Goal: Transaction & Acquisition: Book appointment/travel/reservation

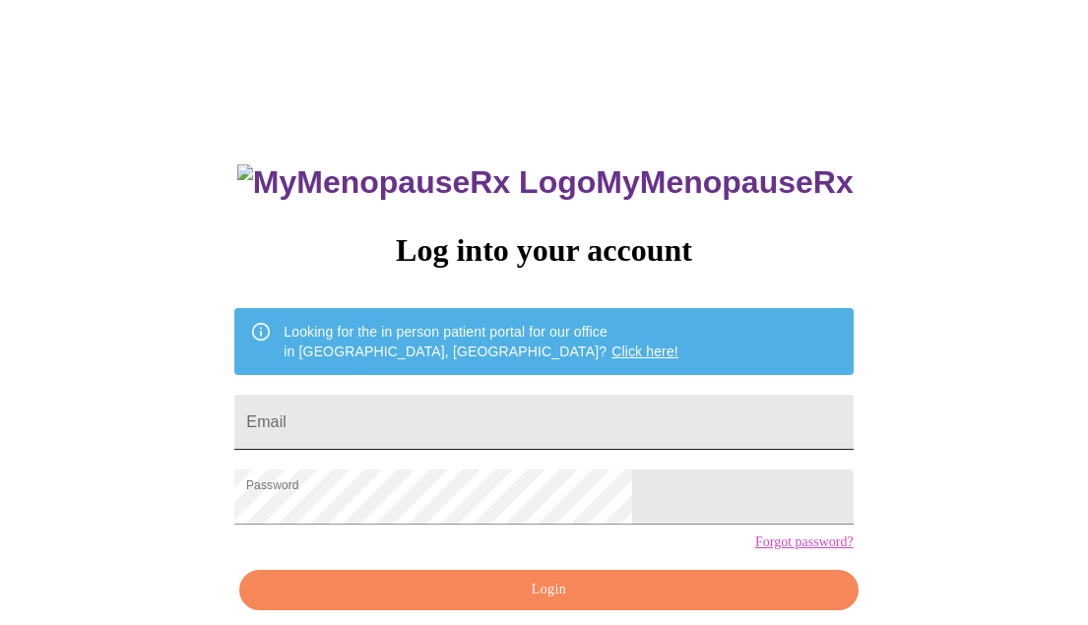
click at [515, 404] on input "Email" at bounding box center [543, 422] width 618 height 55
type input "[EMAIL_ADDRESS][DOMAIN_NAME]"
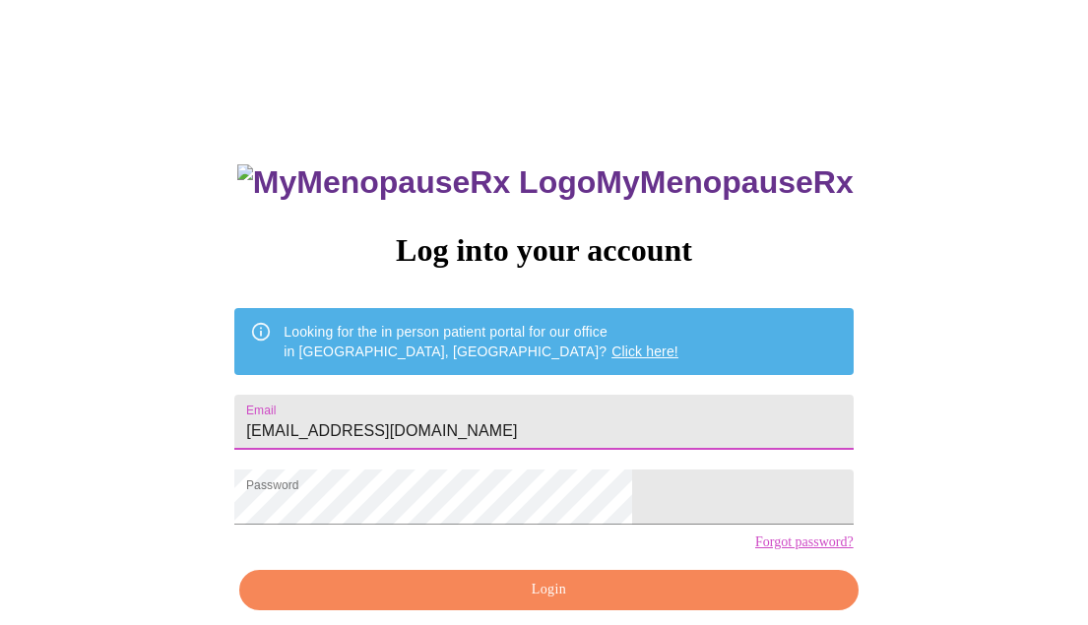
scroll to position [84, 0]
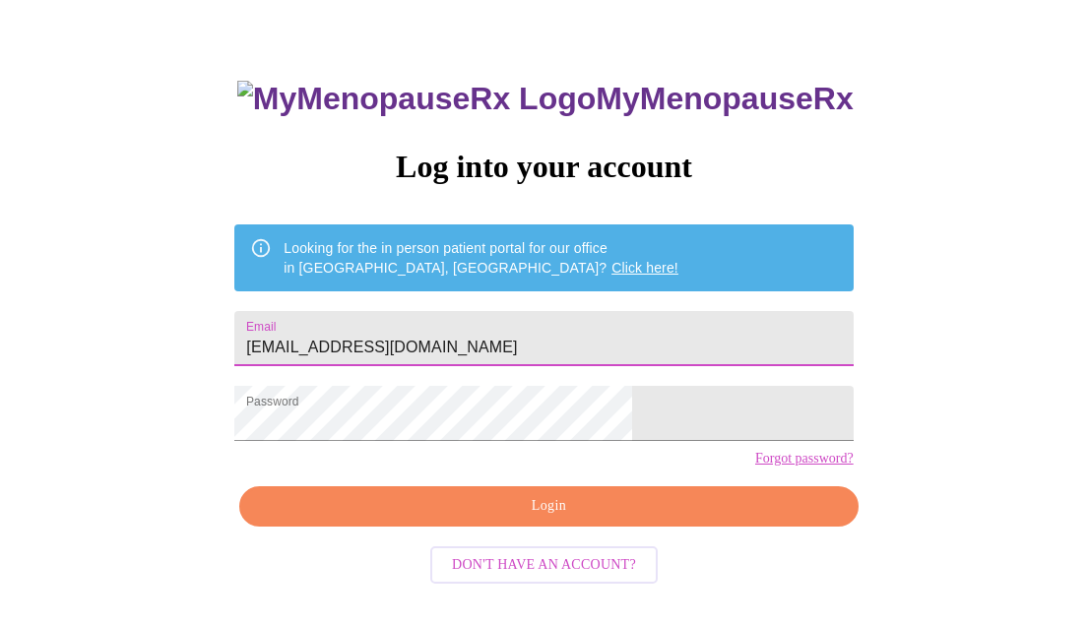
click at [522, 519] on span "Login" at bounding box center [548, 506] width 573 height 25
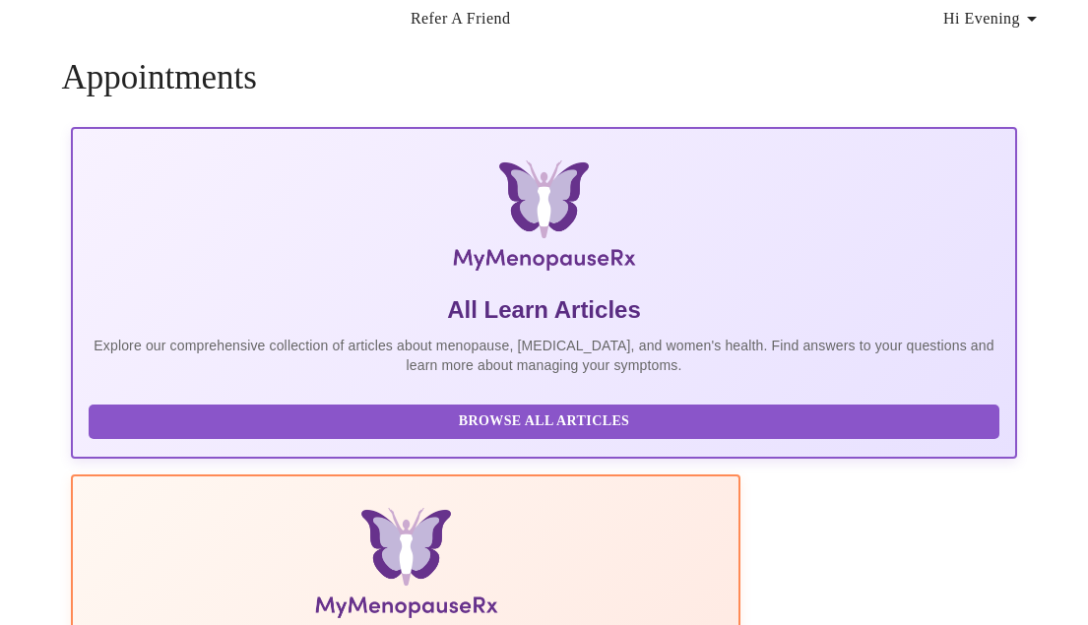
scroll to position [84, 0]
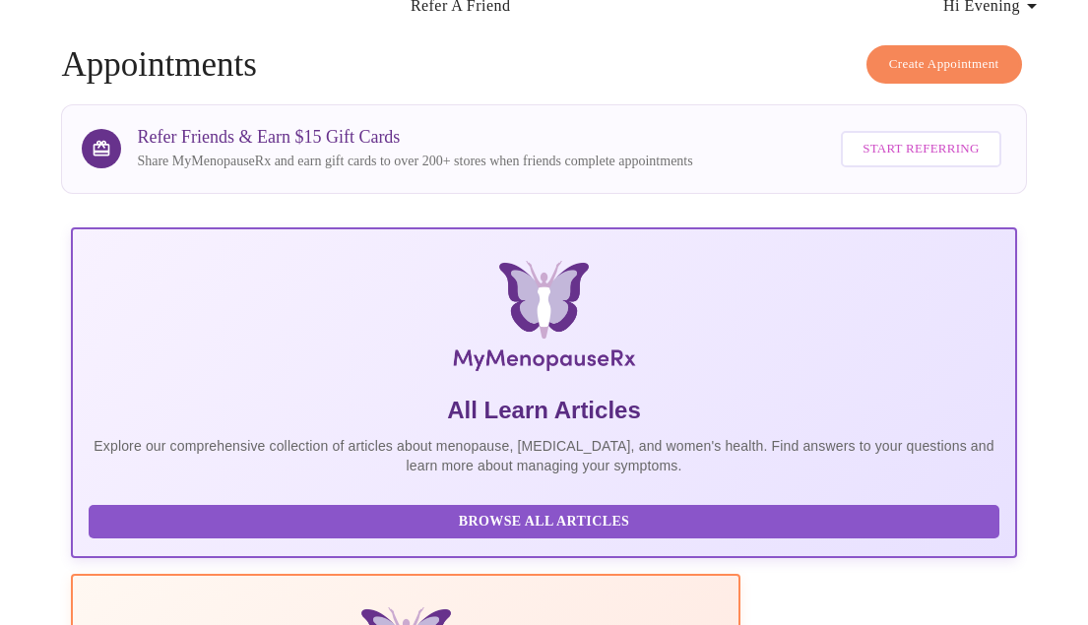
click at [956, 53] on span "Create Appointment" at bounding box center [944, 64] width 110 height 23
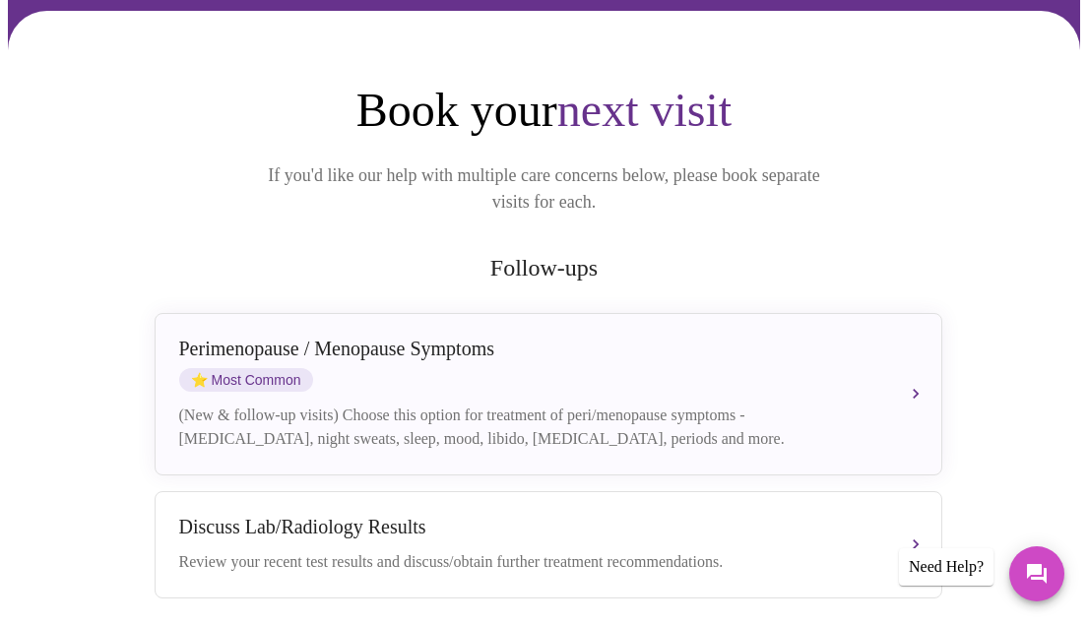
scroll to position [205, 0]
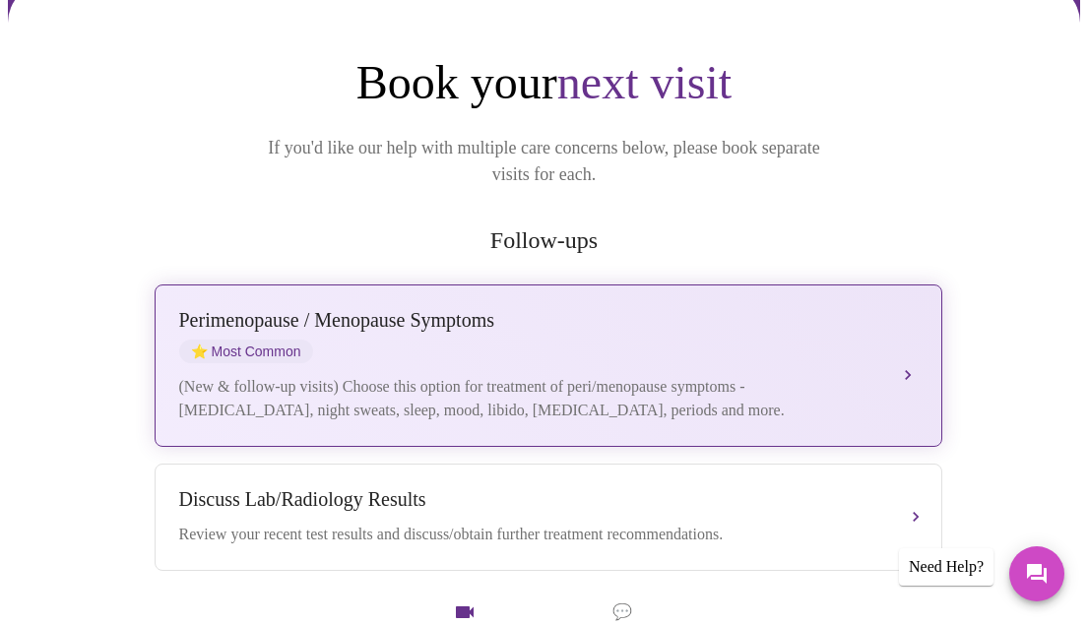
click at [647, 343] on div "Perimenopause / Menopause Symptoms ⭐ Most Common (New & follow-up visits) Choos…" at bounding box center [548, 365] width 738 height 113
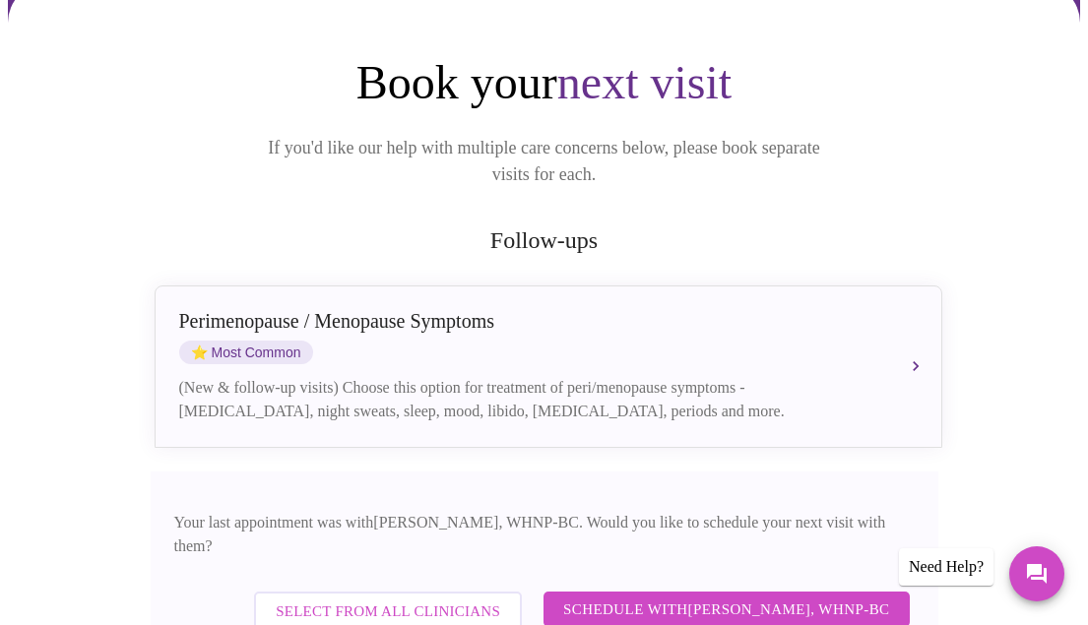
click at [738, 596] on span "Schedule with Meghan Matz, WHNP-BC" at bounding box center [726, 609] width 327 height 26
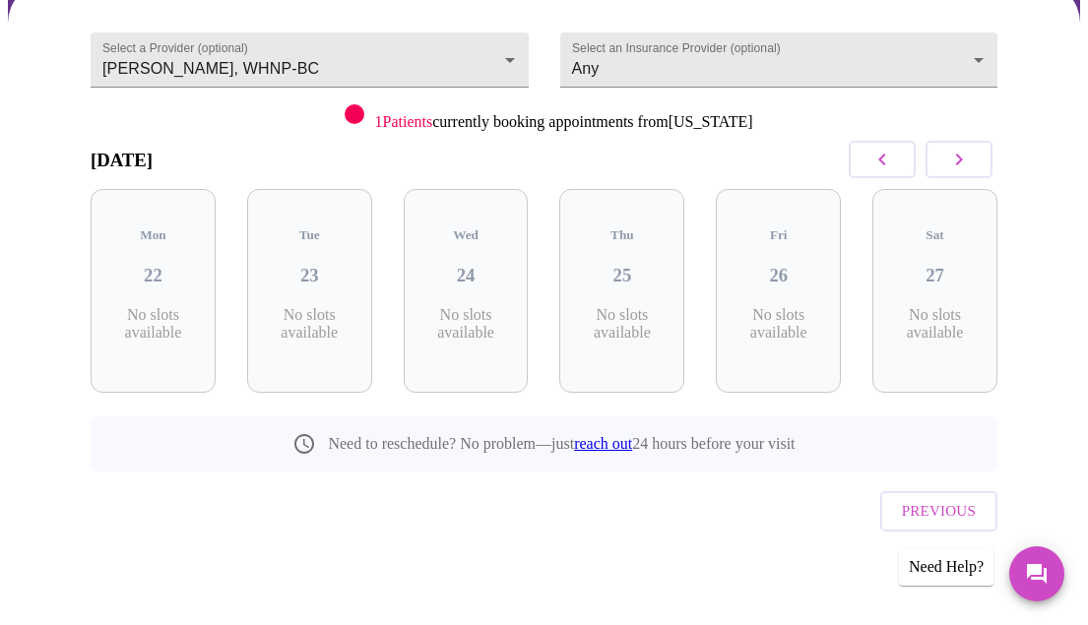
scroll to position [176, 0]
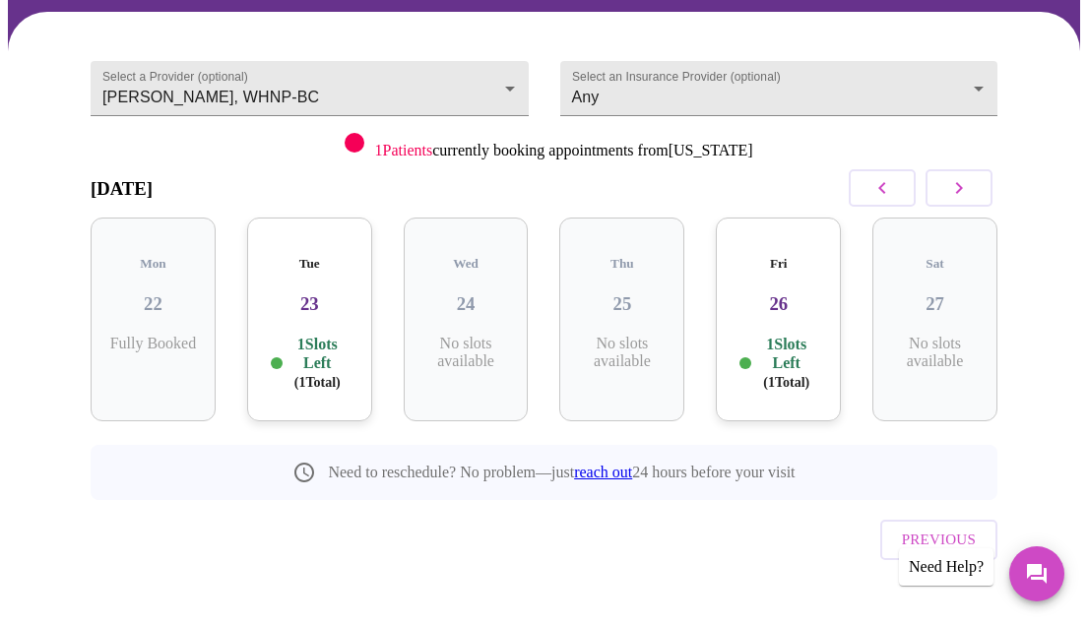
click at [799, 294] on h3 "26" at bounding box center [778, 304] width 94 height 22
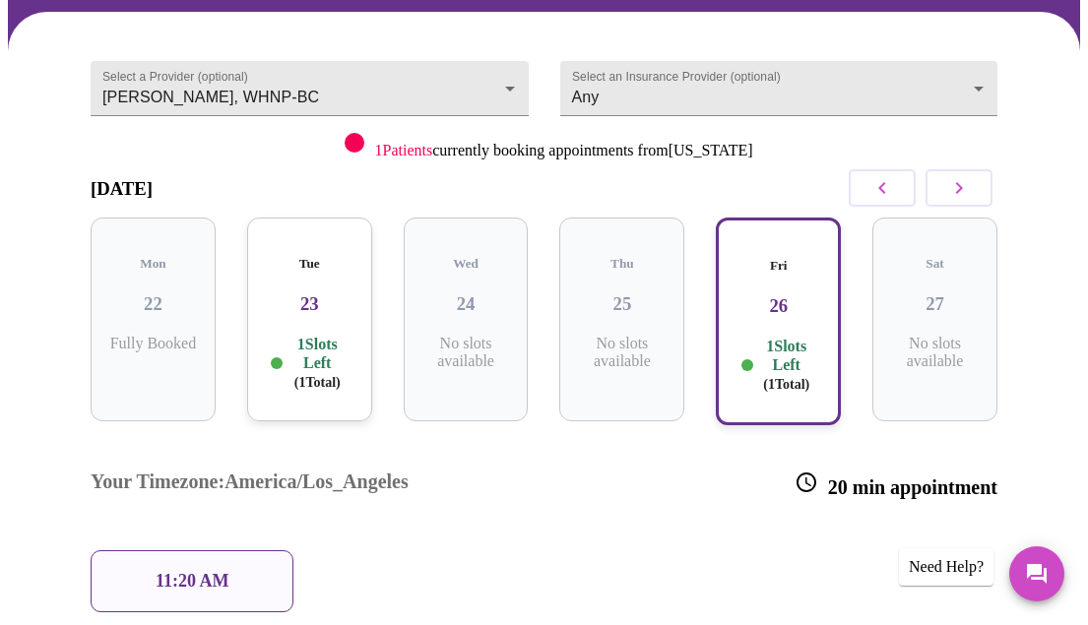
scroll to position [205, 0]
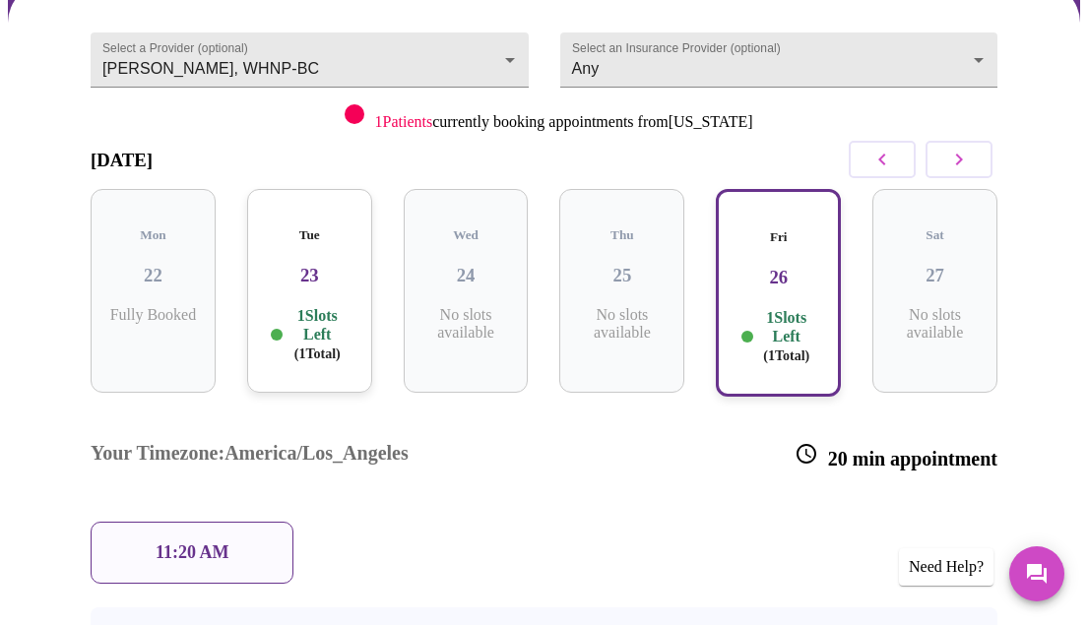
click at [316, 306] on p "1 Slots Left ( 1 Total)" at bounding box center [317, 334] width 62 height 57
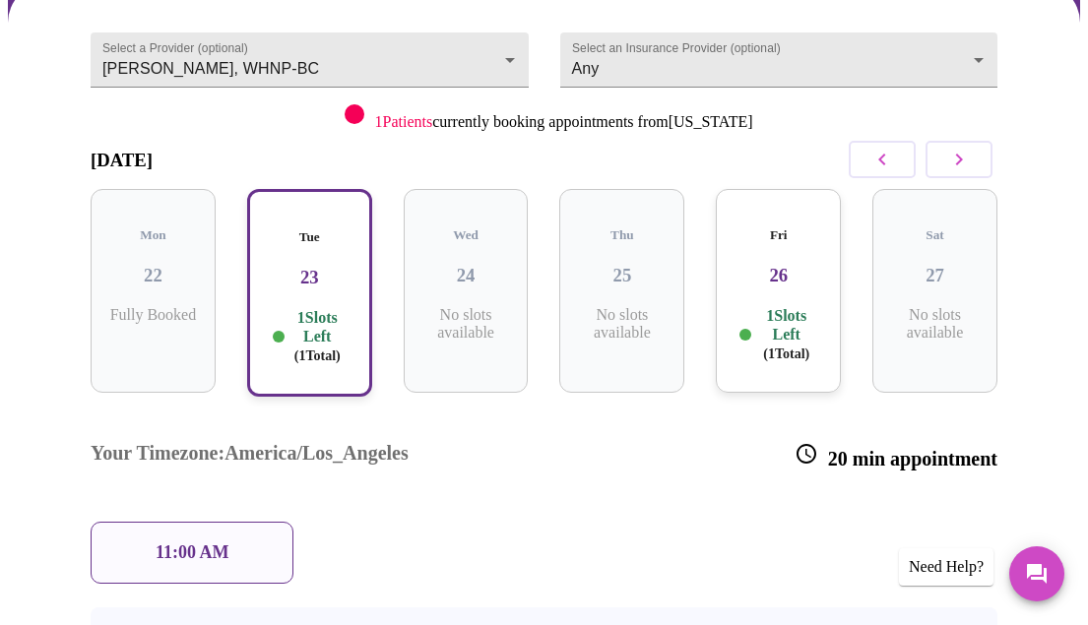
click at [788, 306] on p "1 Slots Left ( 1 Total)" at bounding box center [786, 334] width 62 height 57
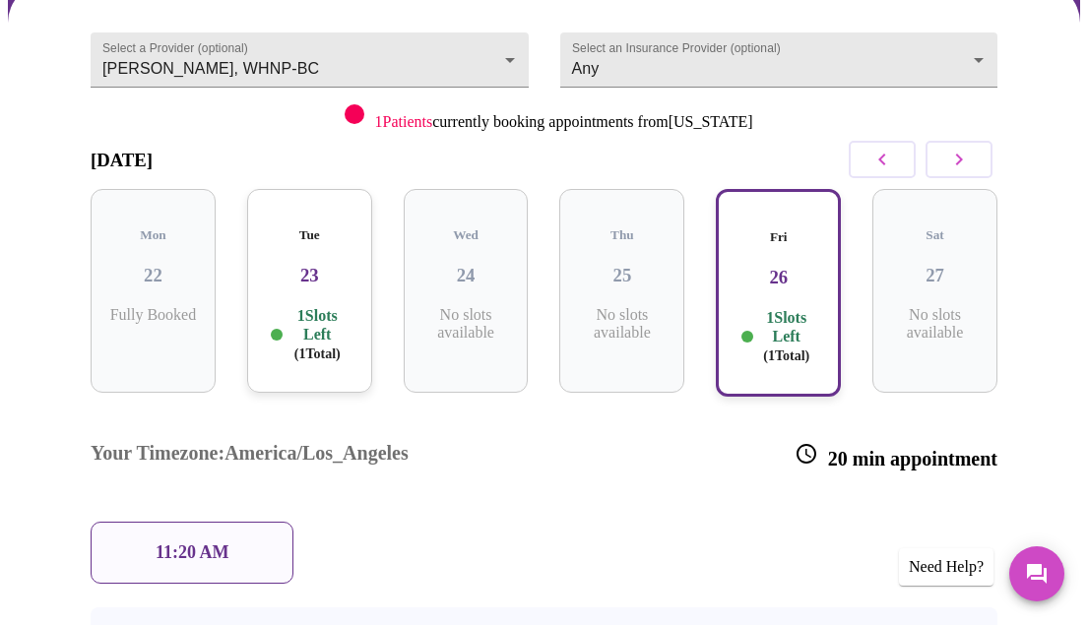
click at [955, 160] on icon "button" at bounding box center [959, 160] width 24 height 24
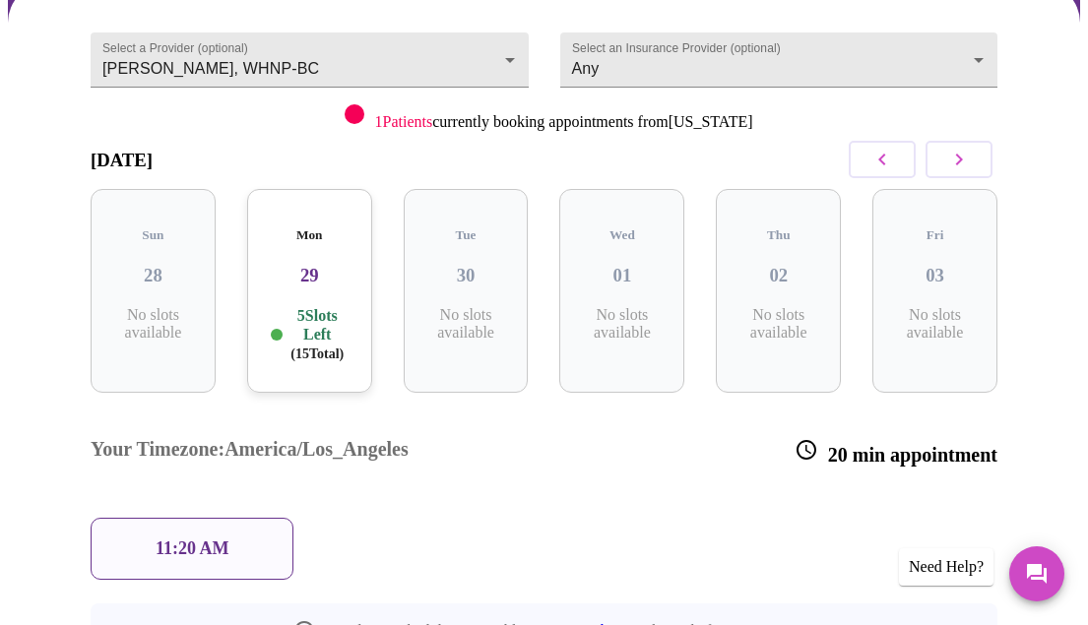
scroll to position [176, 0]
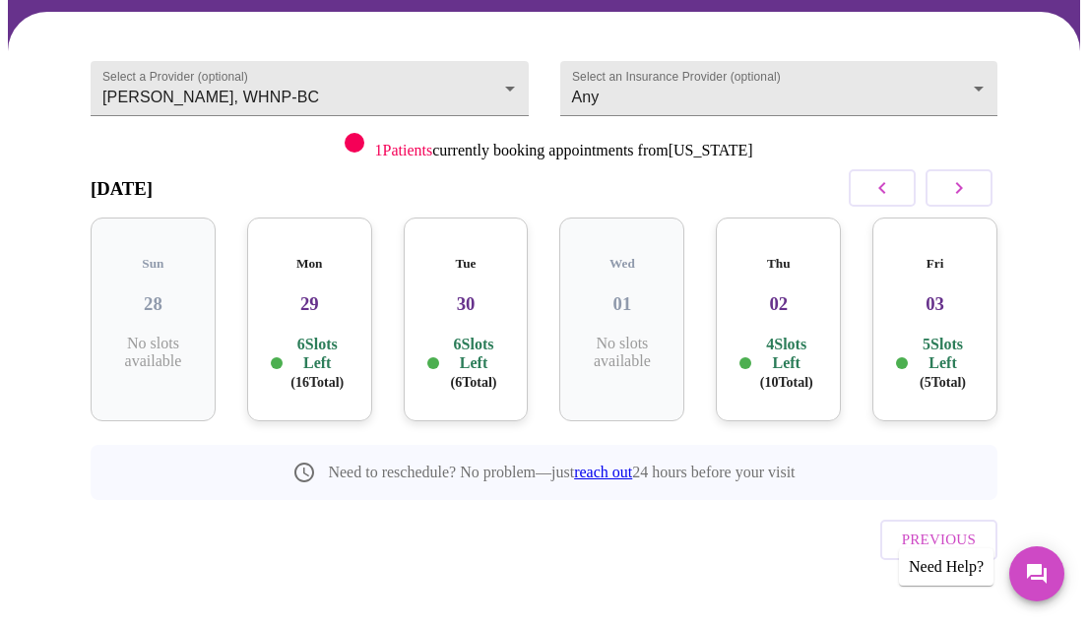
click at [330, 305] on div "Mon 29 6 Slots Left ( 16 Total)" at bounding box center [309, 320] width 125 height 204
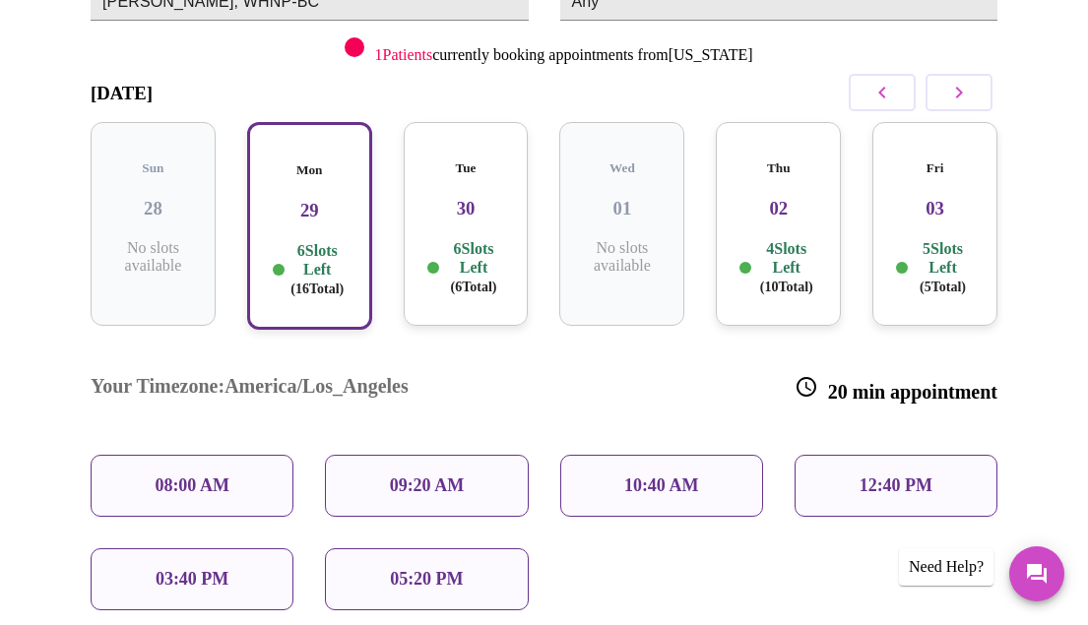
scroll to position [271, 0]
click at [411, 570] on p "05:20 PM" at bounding box center [426, 580] width 73 height 21
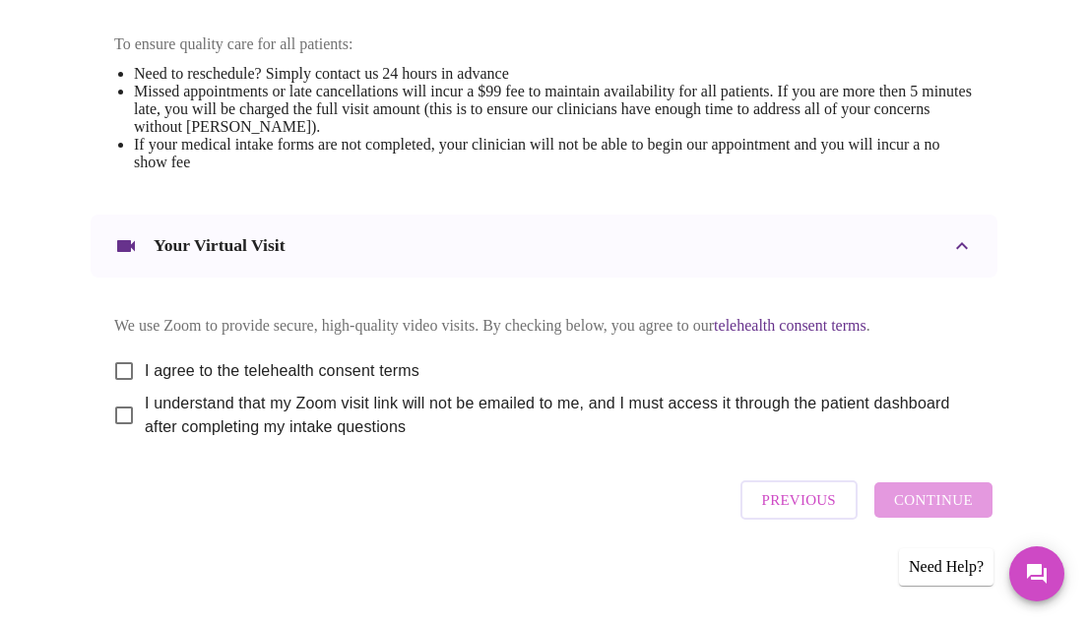
scroll to position [870, 0]
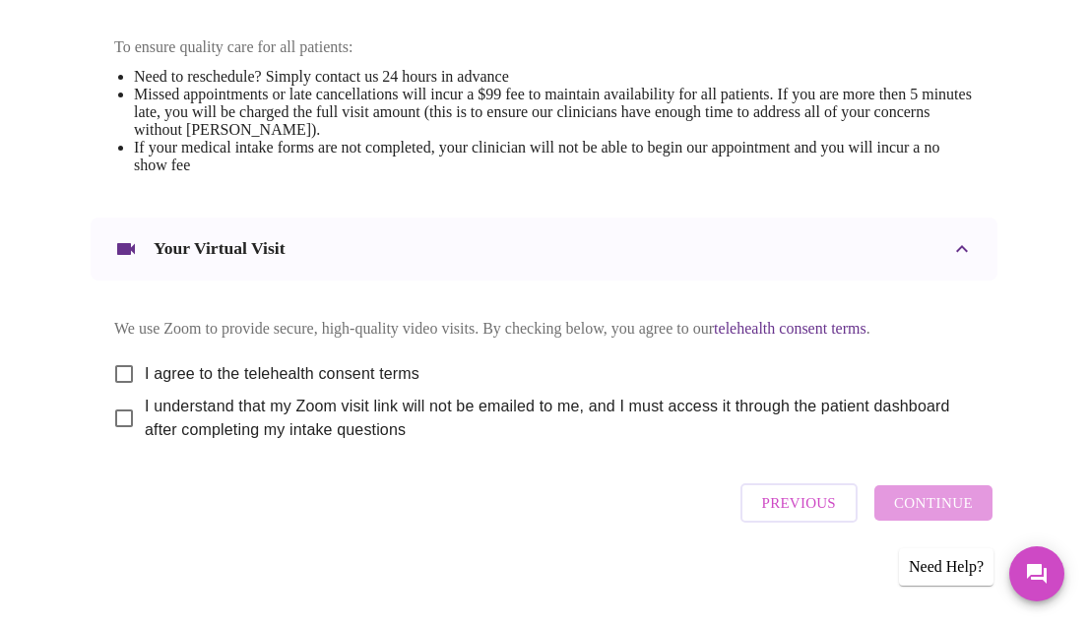
click at [108, 395] on input "I agree to the telehealth consent terms" at bounding box center [123, 373] width 41 height 41
checkbox input "true"
click at [106, 439] on input "I understand that my Zoom visit link will not be emailed to me, and I must acce…" at bounding box center [123, 418] width 41 height 41
checkbox input "true"
click at [907, 516] on span "Continue" at bounding box center [933, 503] width 79 height 26
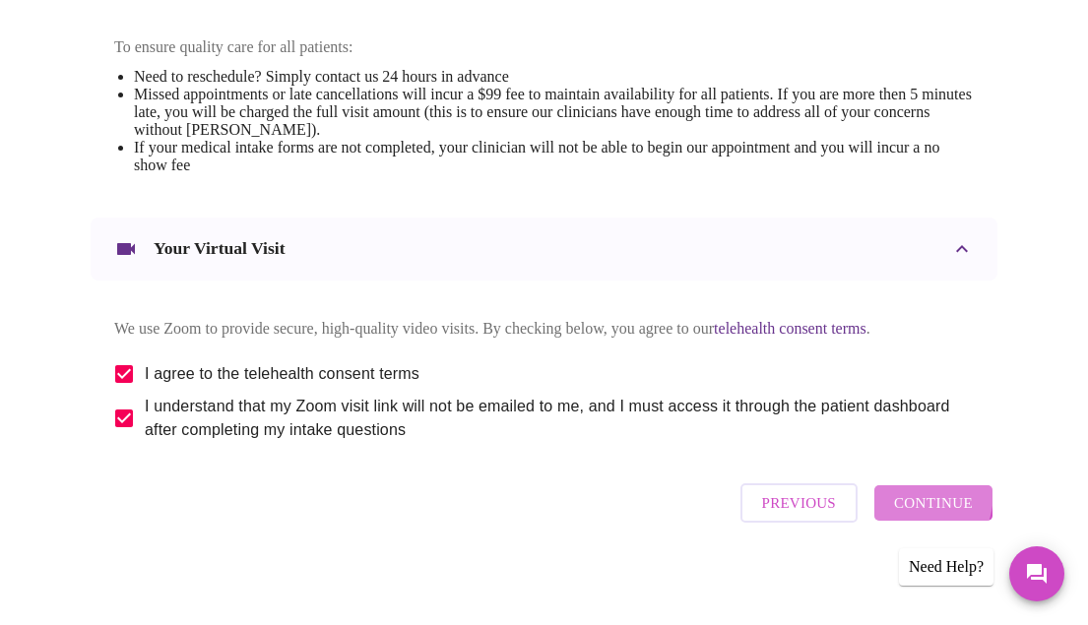
scroll to position [240, 0]
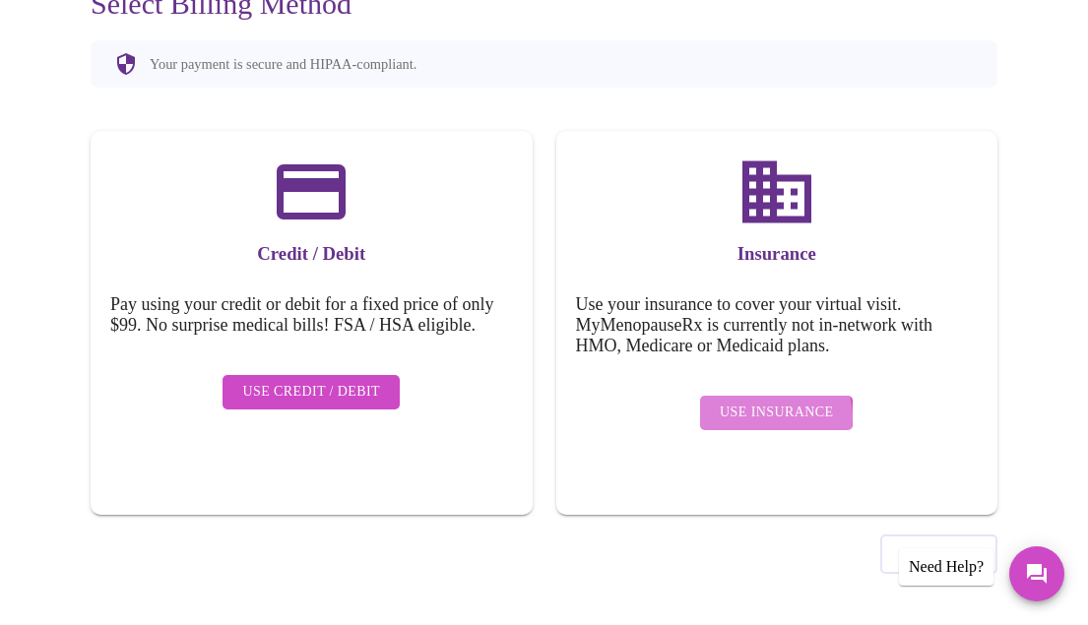
click at [770, 403] on span "Use Insurance" at bounding box center [776, 413] width 113 height 25
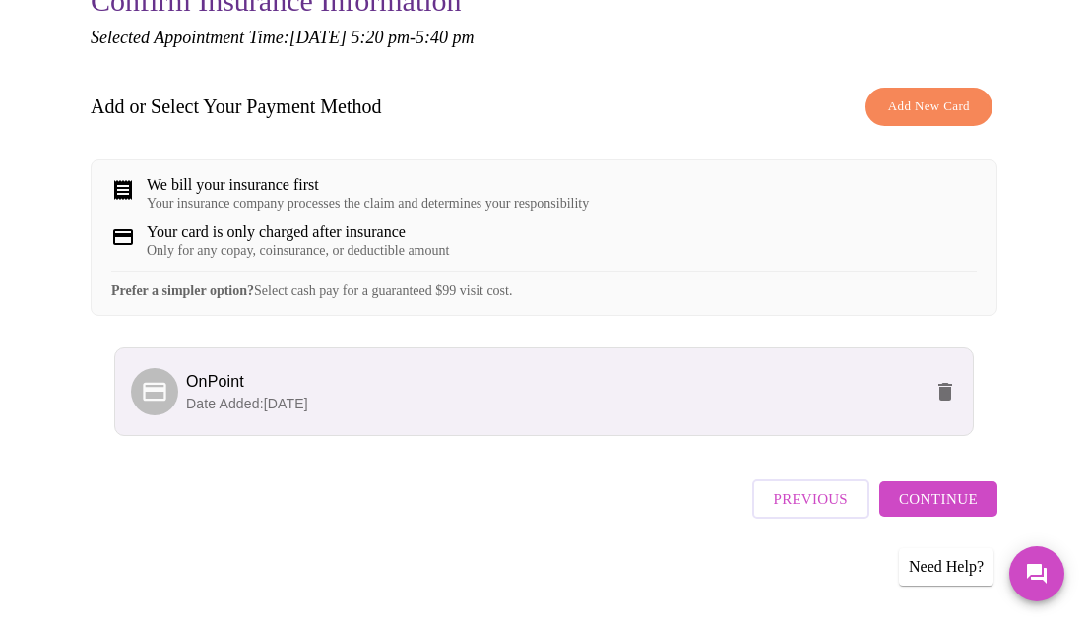
scroll to position [257, 0]
click at [964, 505] on span "Continue" at bounding box center [938, 499] width 79 height 26
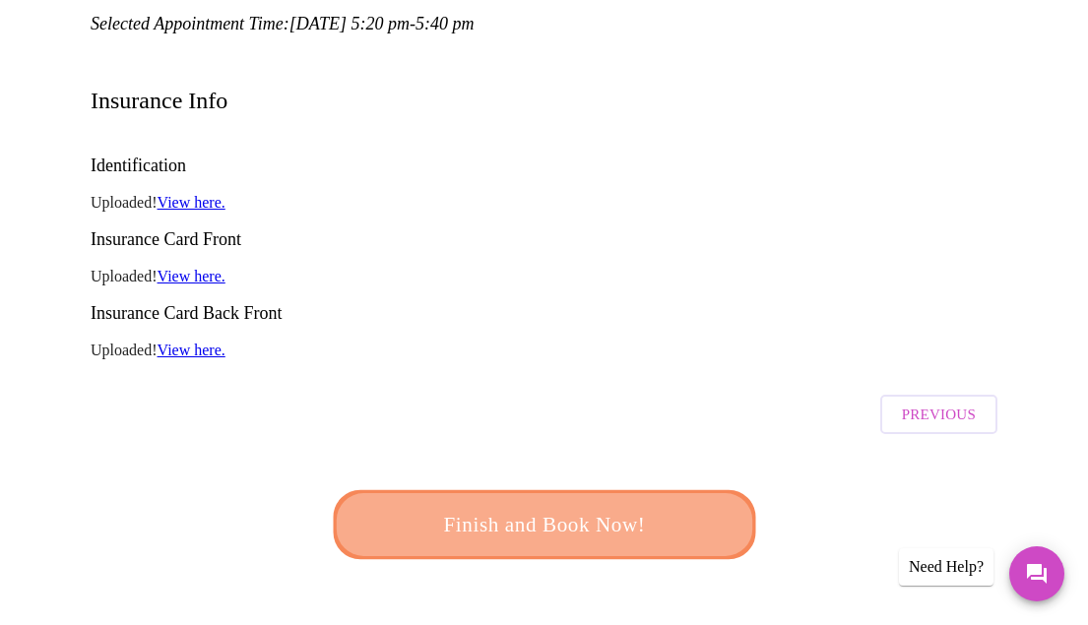
click at [649, 506] on span "Finish and Book Now!" at bounding box center [543, 524] width 365 height 36
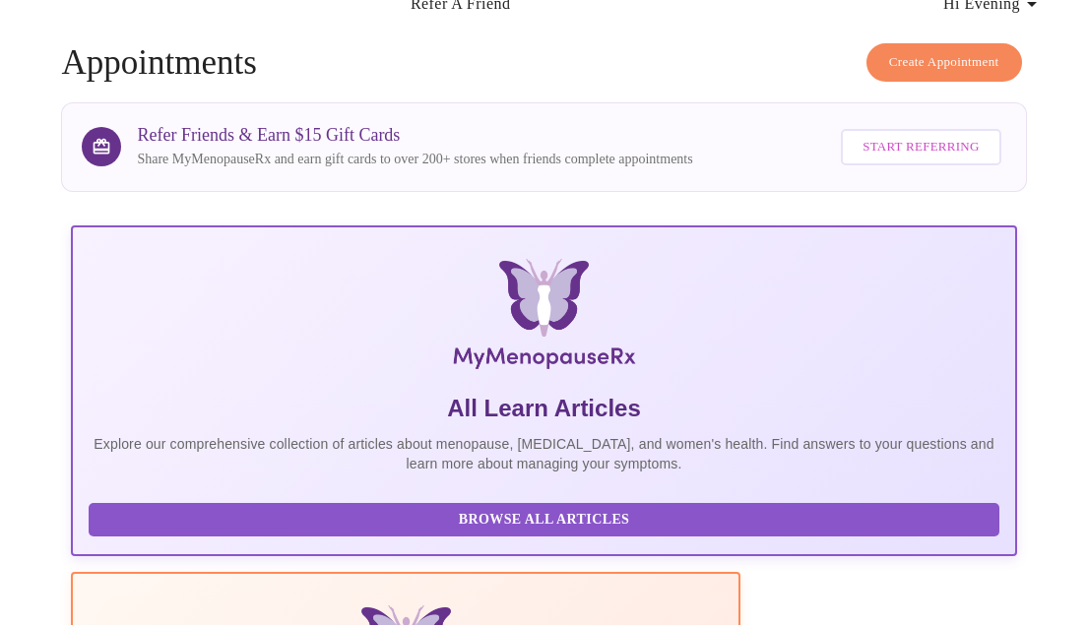
scroll to position [257, 0]
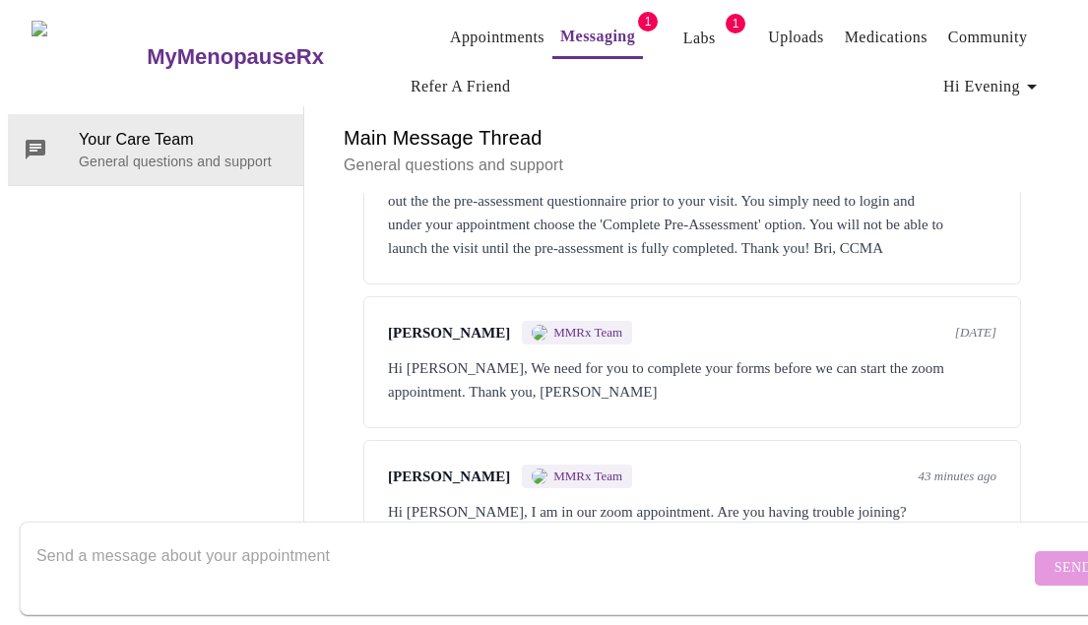
scroll to position [1480, 0]
click at [334, 549] on textarea "Send a message about your appointment" at bounding box center [532, 567] width 993 height 63
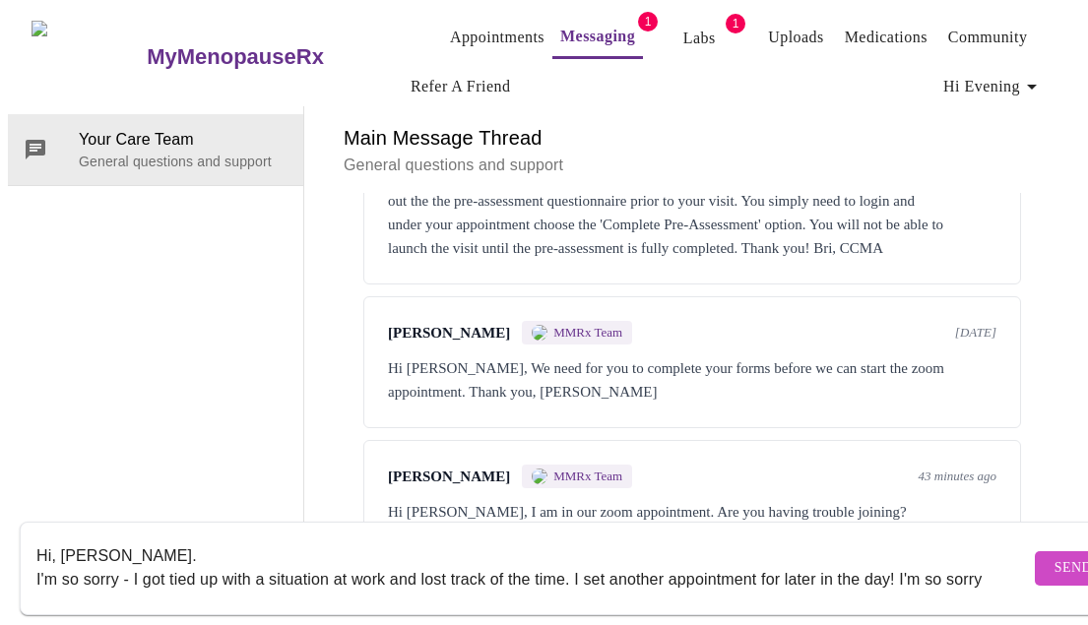
scroll to position [13, 0]
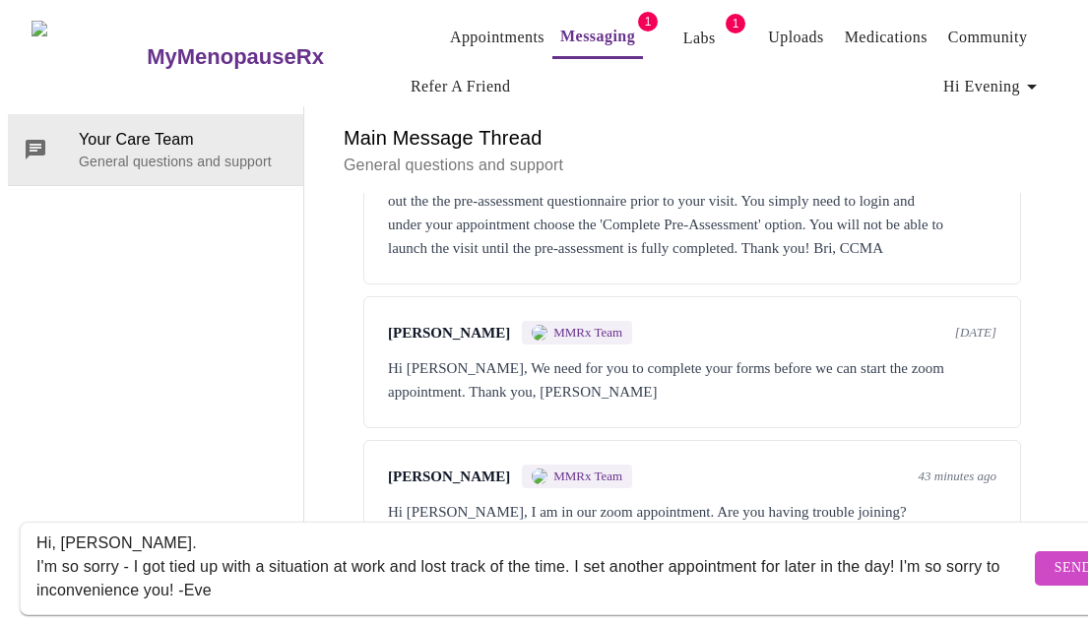
type textarea "Hi, Meghan. I'm so sorry - I got tied up with a situation at work and lost trac…"
click at [1054, 556] on span "Send" at bounding box center [1072, 568] width 37 height 25
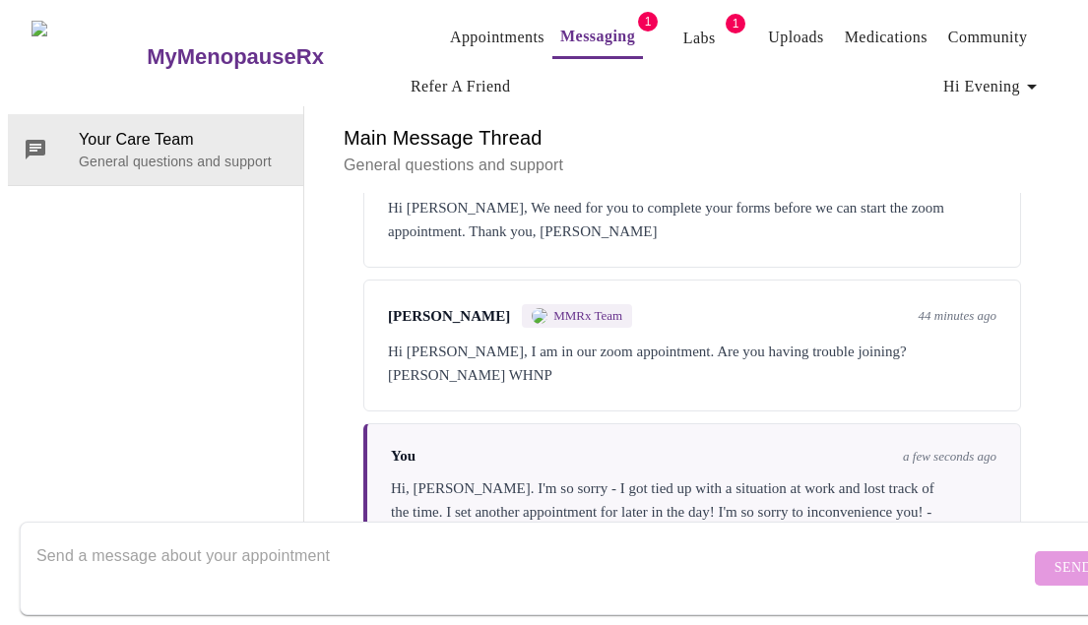
scroll to position [1647, 0]
